Goal: Find specific fact

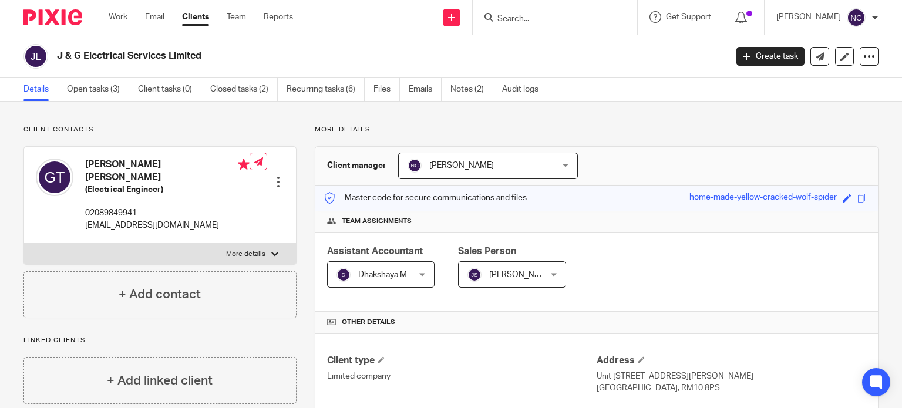
click at [561, 25] on div at bounding box center [555, 17] width 164 height 35
click at [546, 20] on input "Search" at bounding box center [549, 19] width 106 height 11
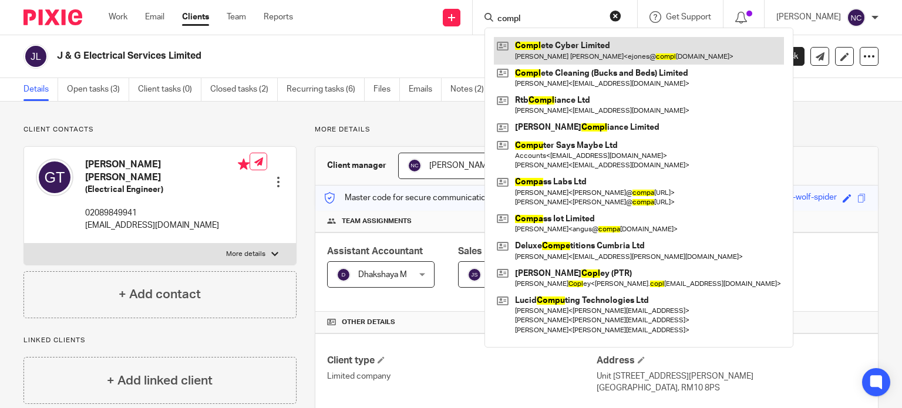
type input "compl"
click at [542, 50] on link at bounding box center [639, 50] width 290 height 27
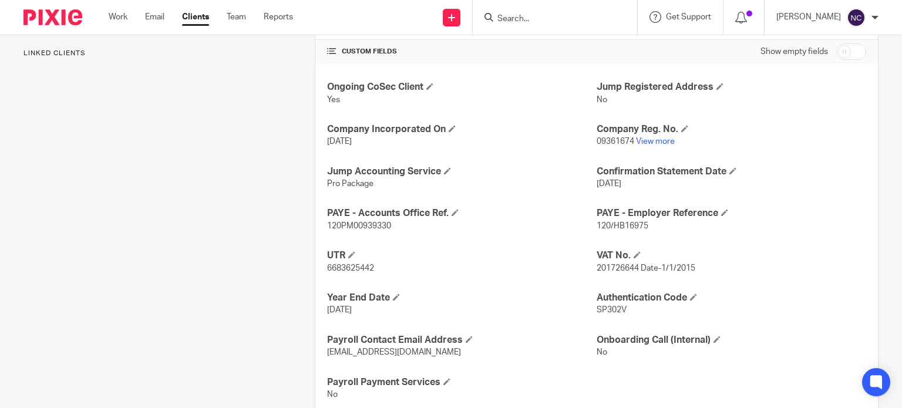
scroll to position [407, 0]
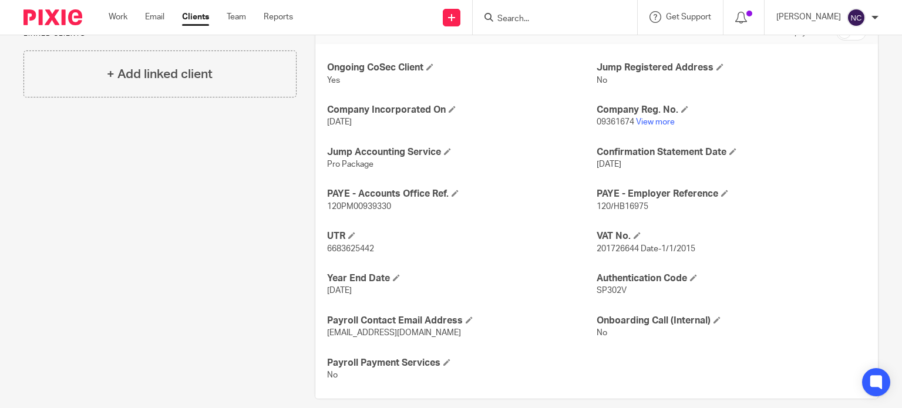
click at [610, 245] on span "201726644 Date-1/1/2015" at bounding box center [645, 249] width 99 height 8
copy span "201726644"
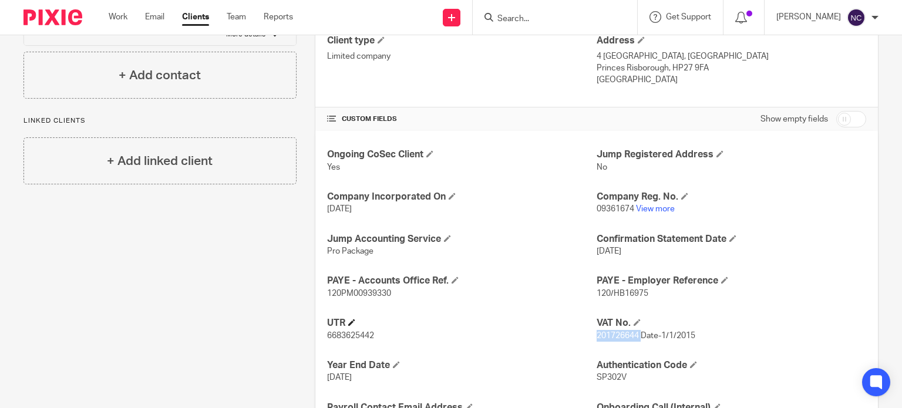
scroll to position [322, 0]
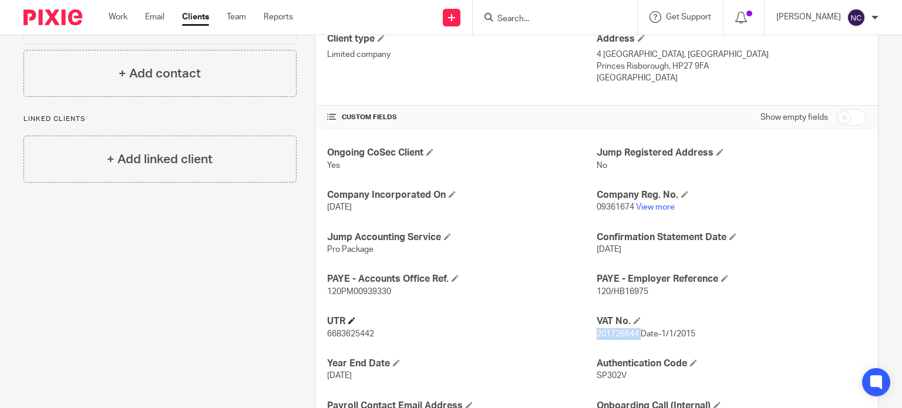
copy span "201726644"
click at [636, 205] on link "View more" at bounding box center [655, 207] width 39 height 8
click at [645, 206] on link "View more" at bounding box center [655, 207] width 39 height 8
